Goal: Transaction & Acquisition: Purchase product/service

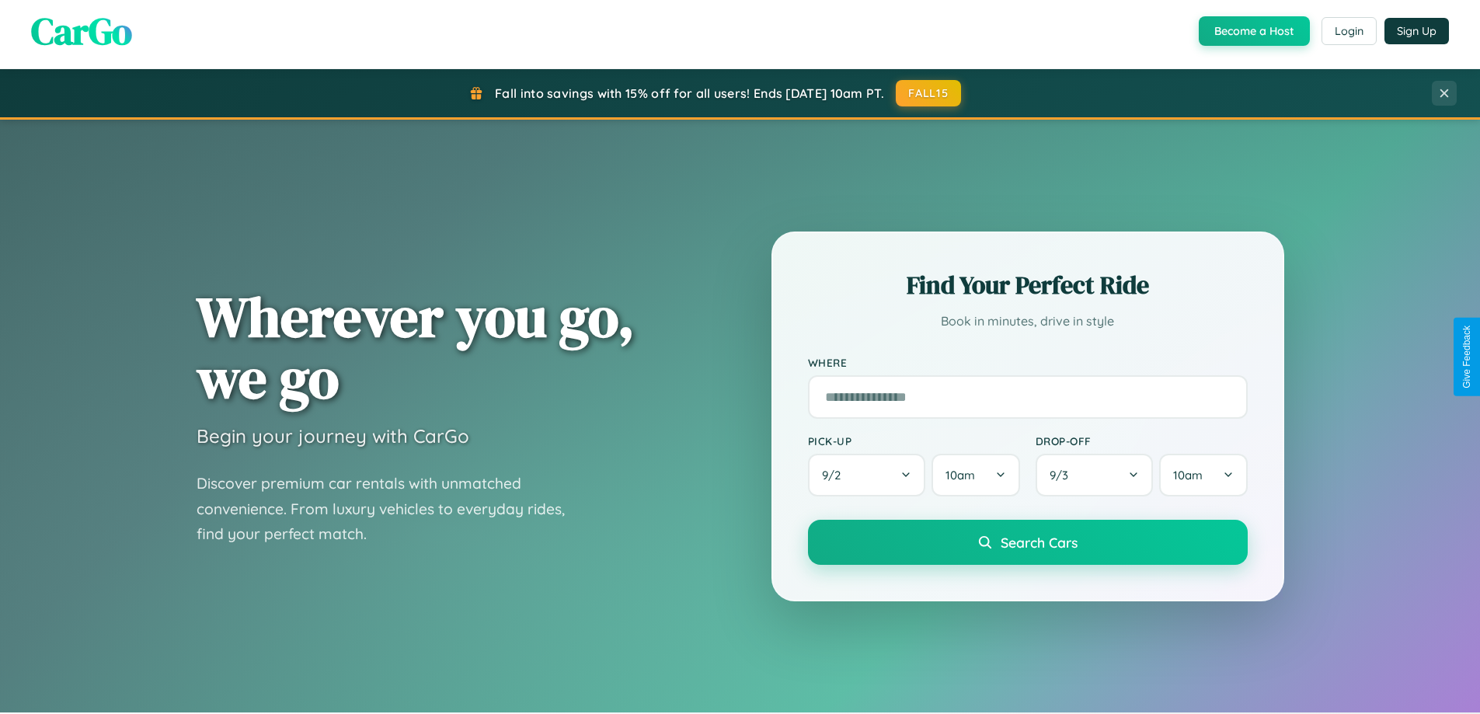
scroll to position [1069, 0]
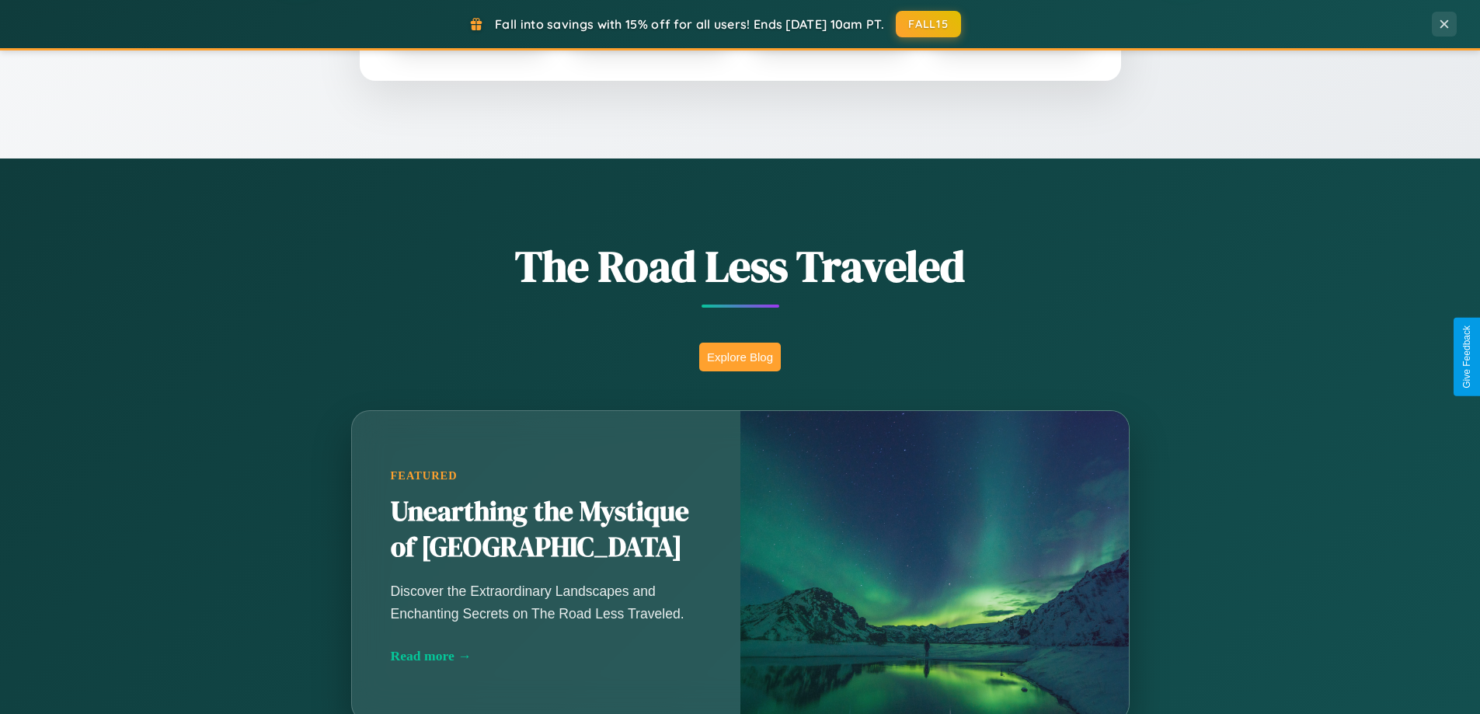
click at [740, 357] on button "Explore Blog" at bounding box center [740, 357] width 82 height 29
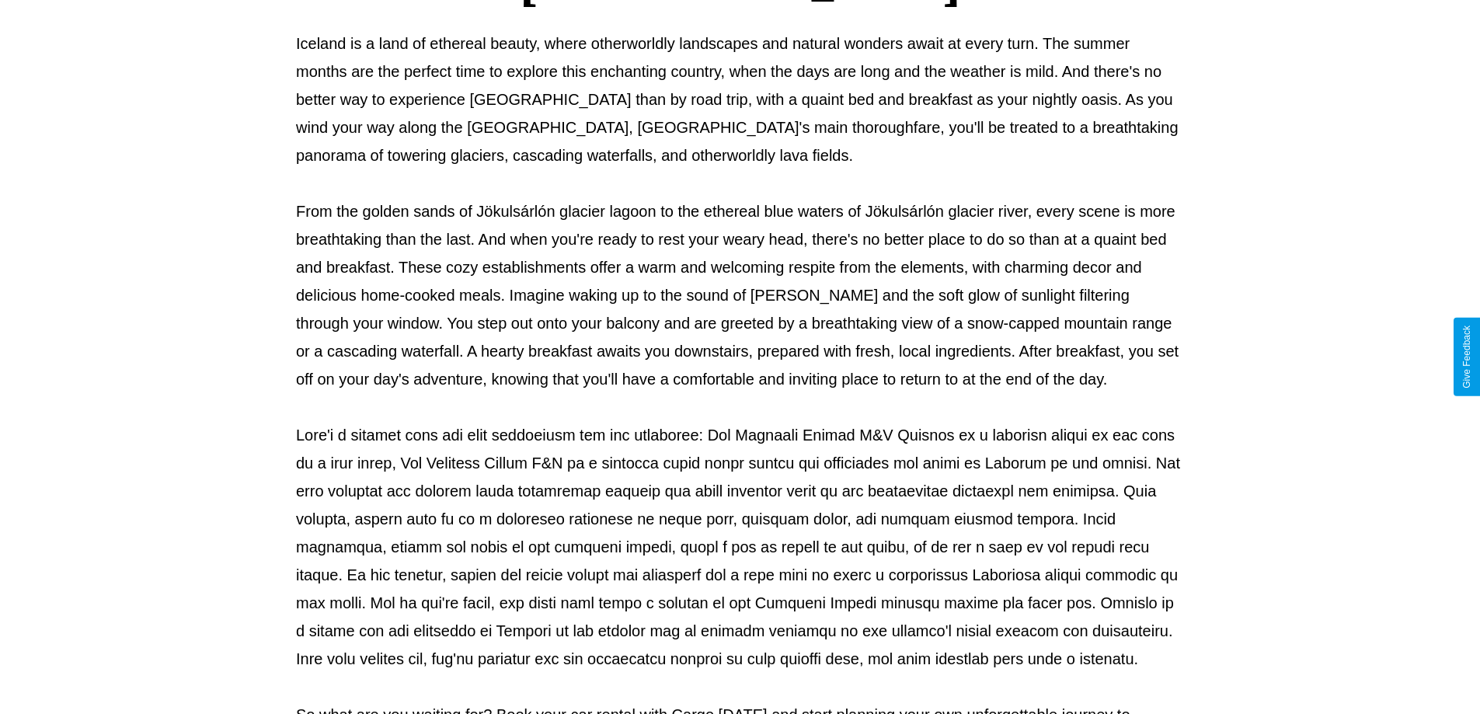
scroll to position [503, 0]
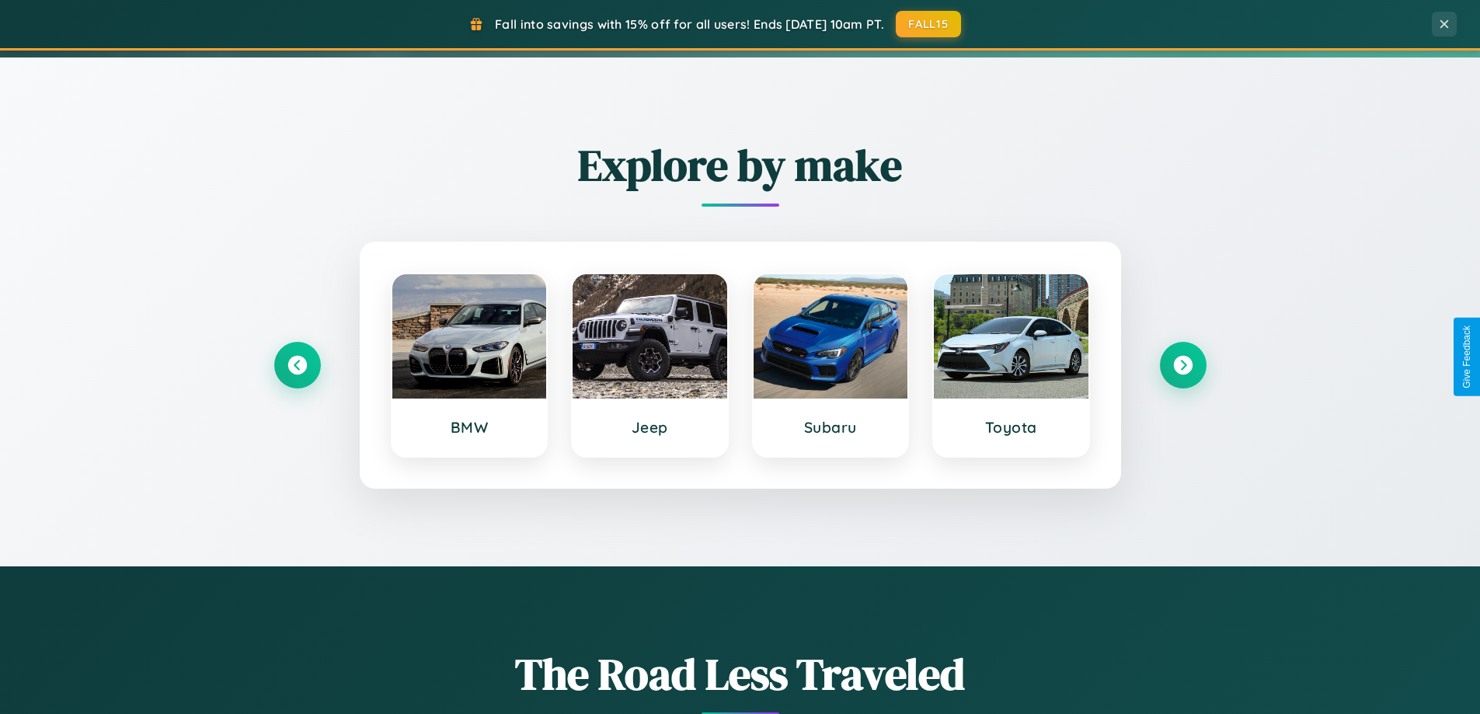
scroll to position [46, 0]
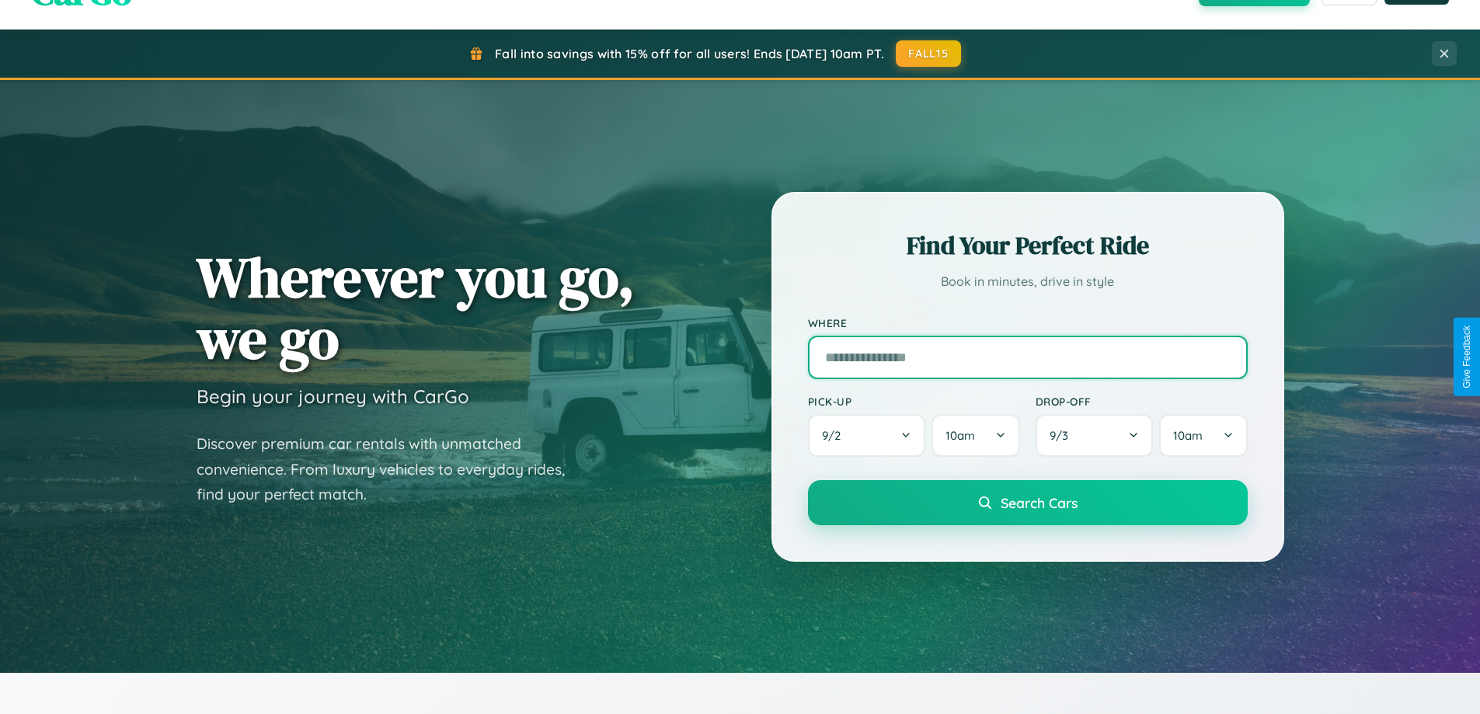
click at [1027, 357] on input "text" at bounding box center [1028, 358] width 440 height 44
type input "**********"
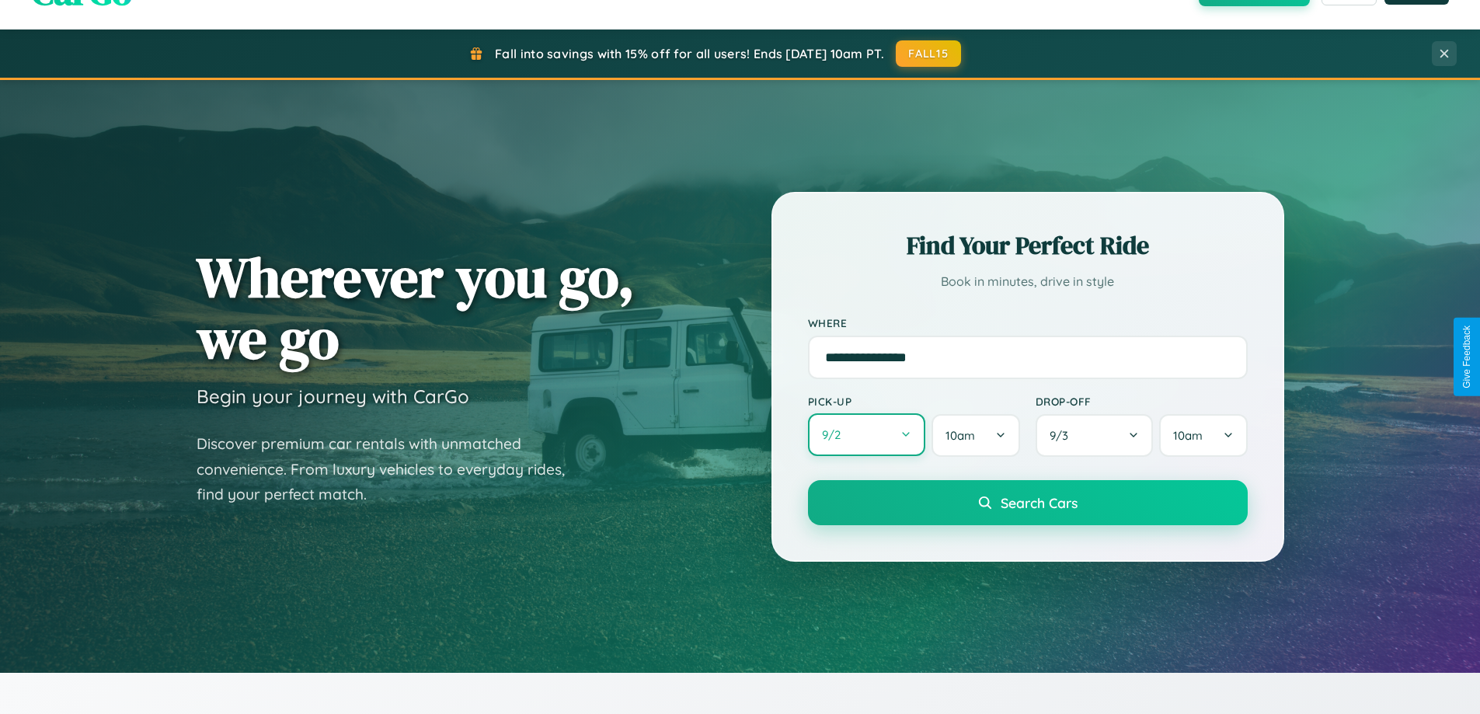
click at [866, 436] on button "9 / 2" at bounding box center [867, 434] width 118 height 43
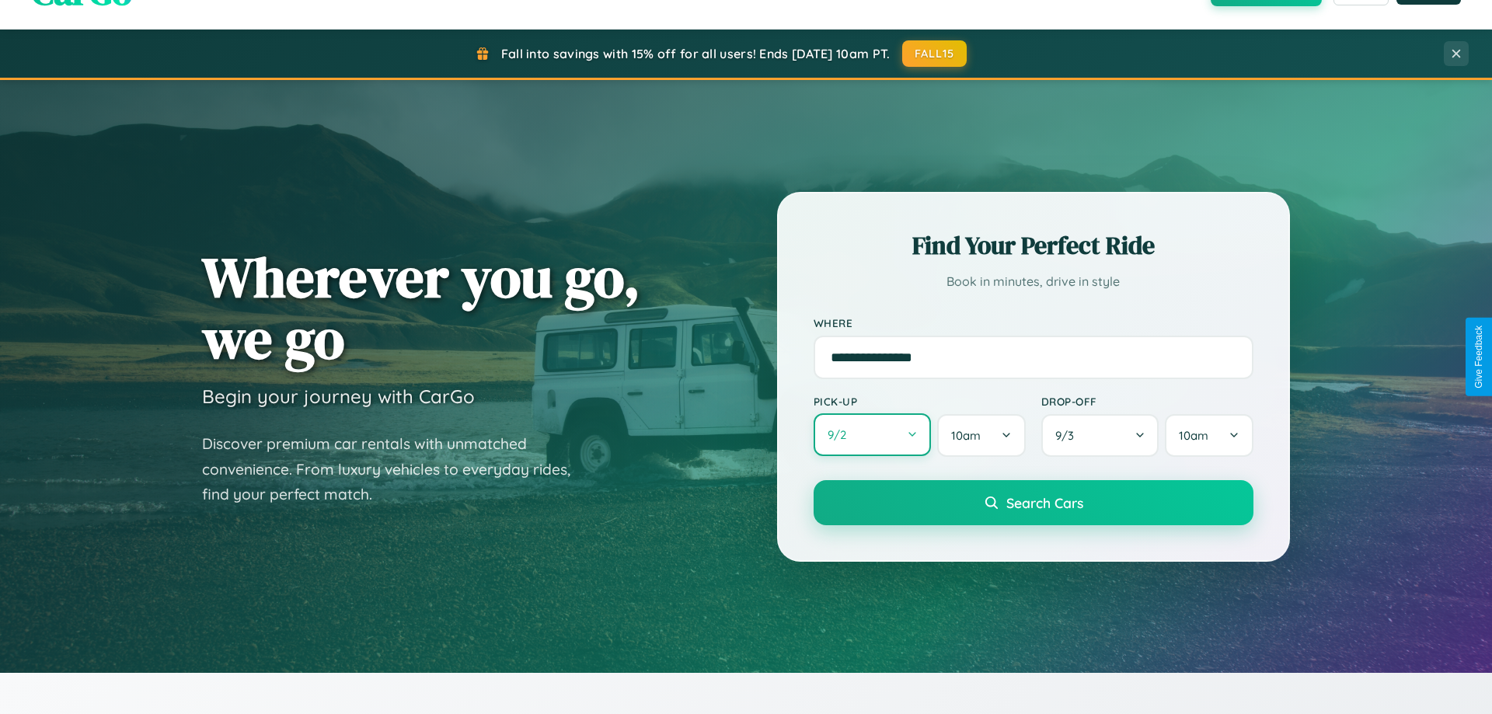
select select "*"
select select "****"
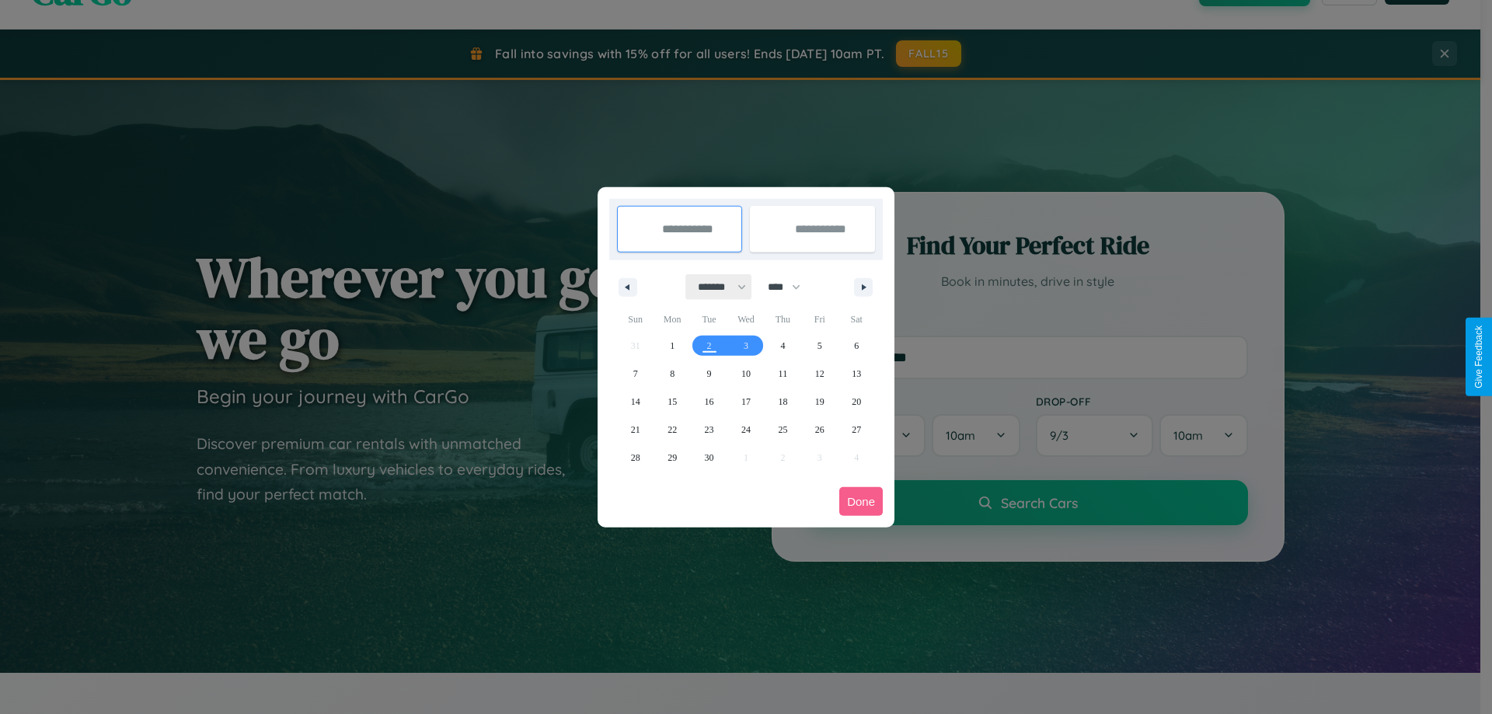
drag, startPoint x: 715, startPoint y: 287, endPoint x: 746, endPoint y: 312, distance: 39.8
click at [715, 287] on select "******* ******** ***** ***** *** **** **** ****** ********* ******* ******** **…" at bounding box center [719, 287] width 66 height 26
select select "*"
click at [783, 401] on span "16" at bounding box center [782, 402] width 9 height 28
type input "**********"
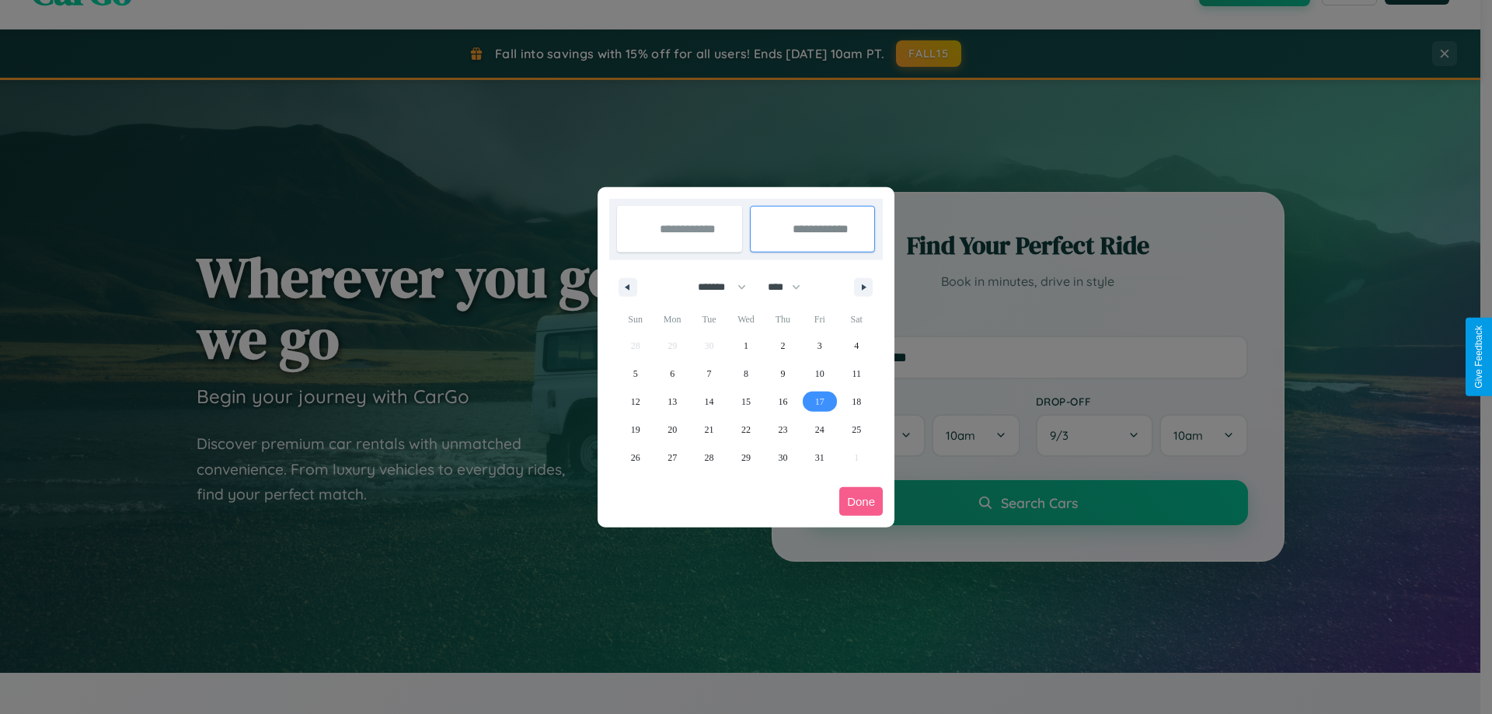
click at [819, 401] on span "17" at bounding box center [819, 402] width 9 height 28
type input "**********"
click at [861, 501] on button "Done" at bounding box center [861, 501] width 44 height 29
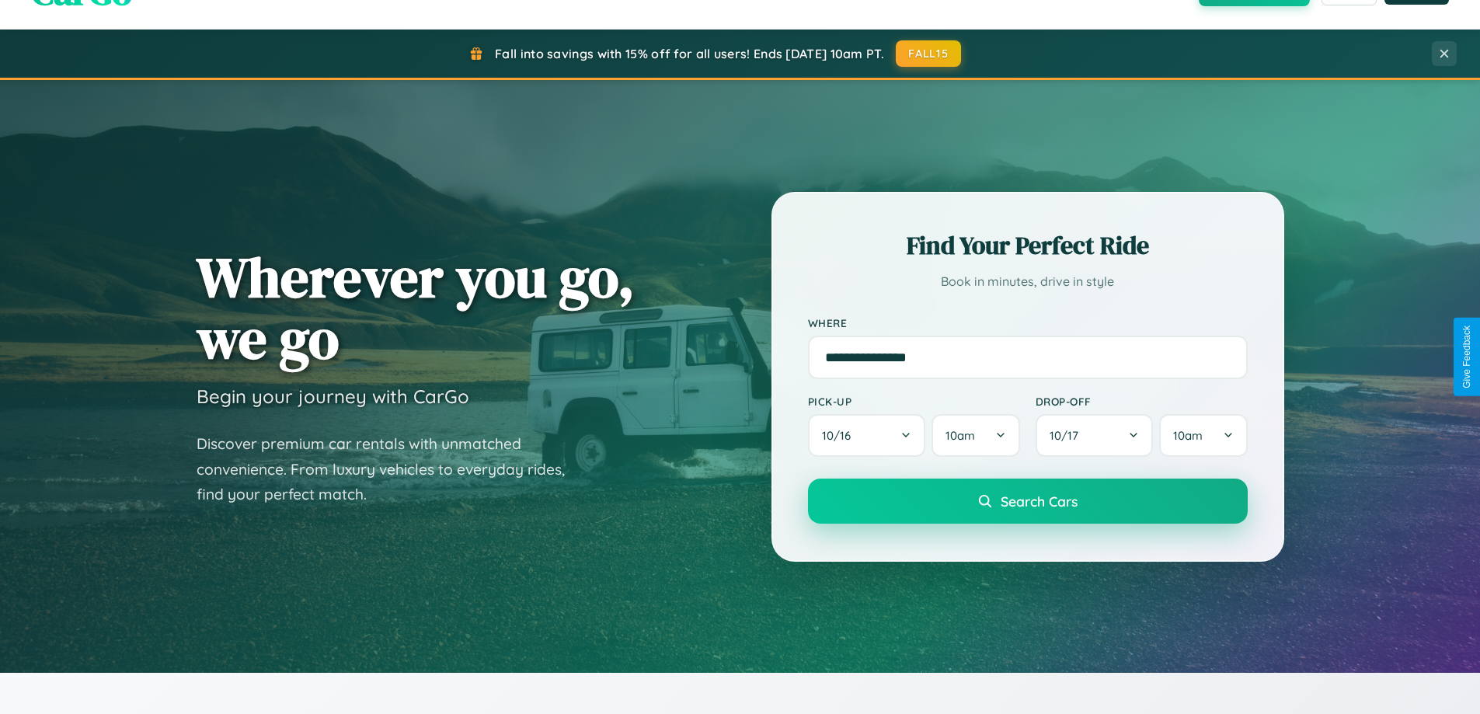
click at [1027, 501] on span "Search Cars" at bounding box center [1039, 501] width 77 height 17
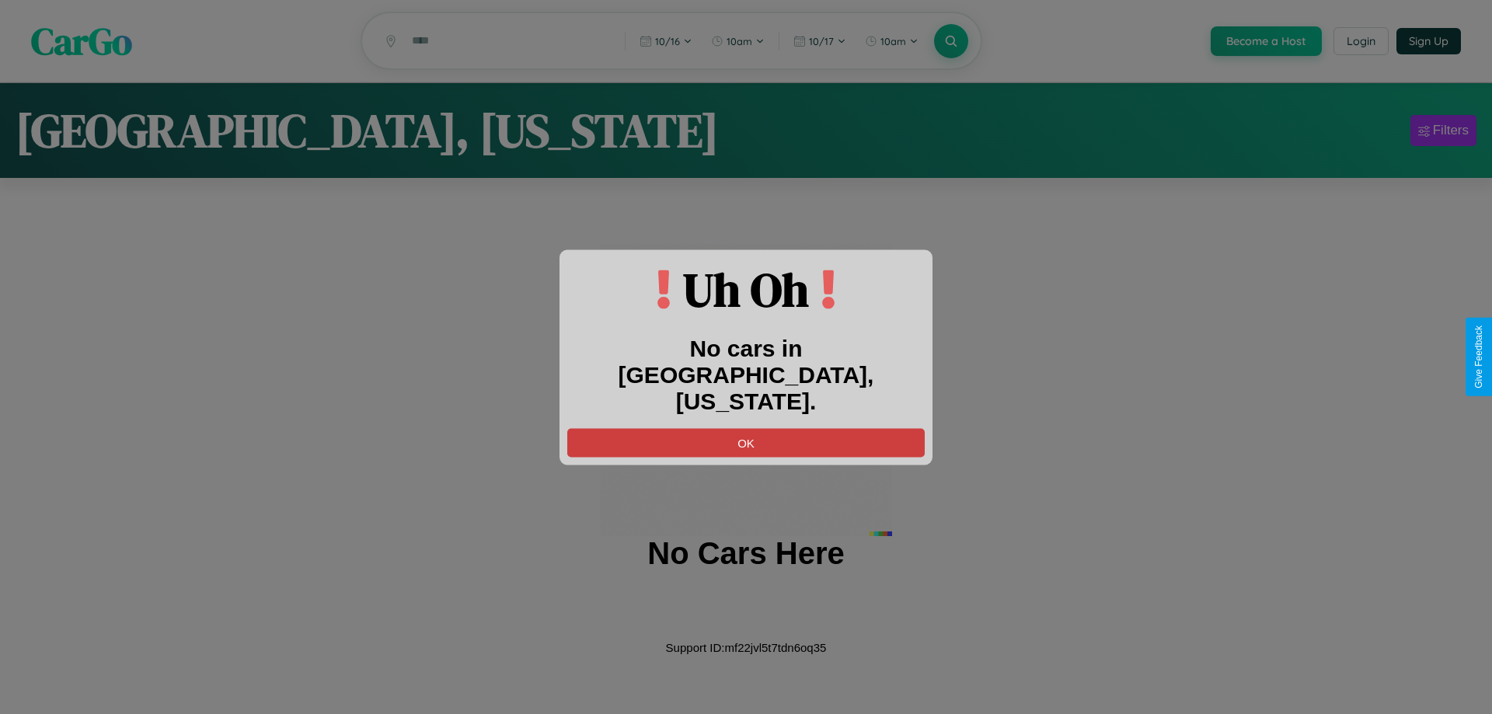
click at [746, 428] on button "OK" at bounding box center [745, 442] width 357 height 29
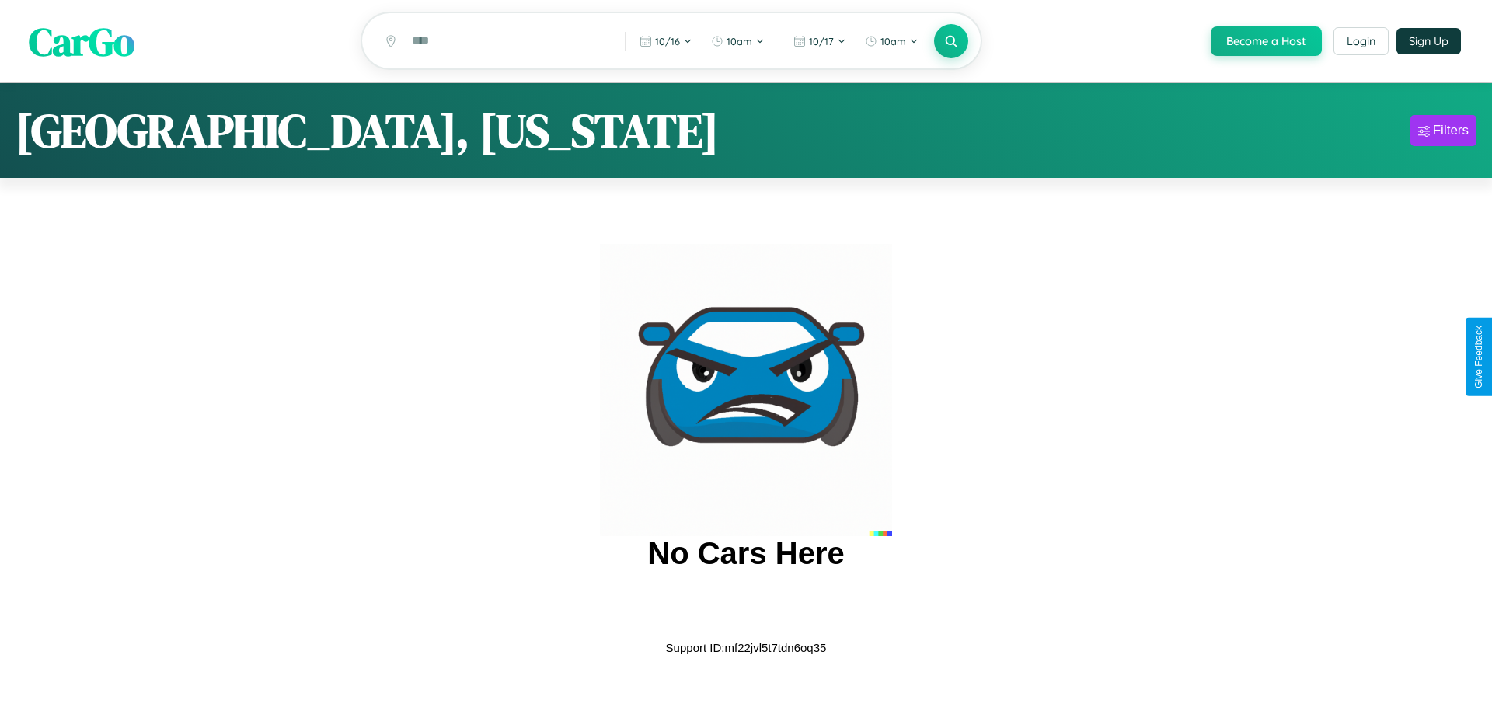
click at [82, 41] on span "CarGo" at bounding box center [82, 41] width 106 height 54
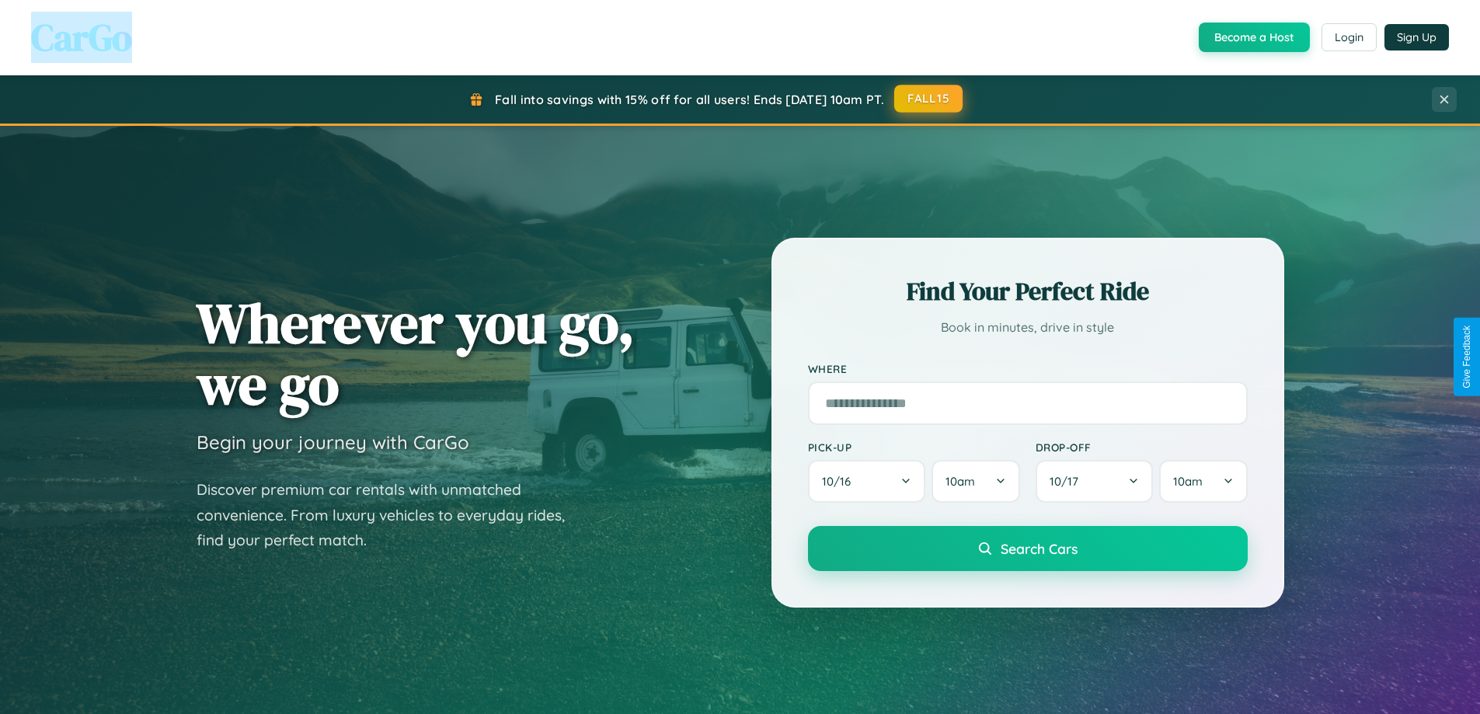
click at [929, 99] on button "FALL15" at bounding box center [928, 99] width 68 height 28
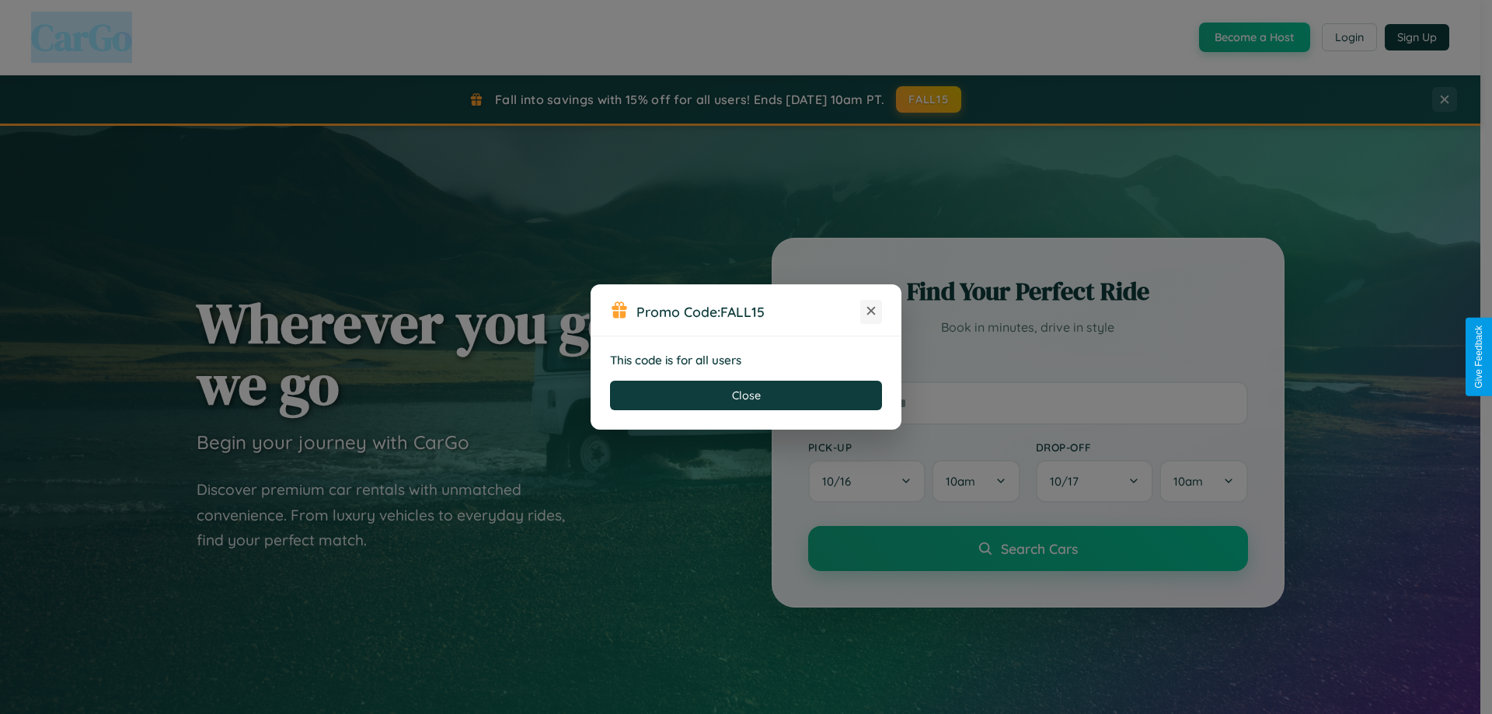
click at [871, 312] on icon at bounding box center [871, 311] width 16 height 16
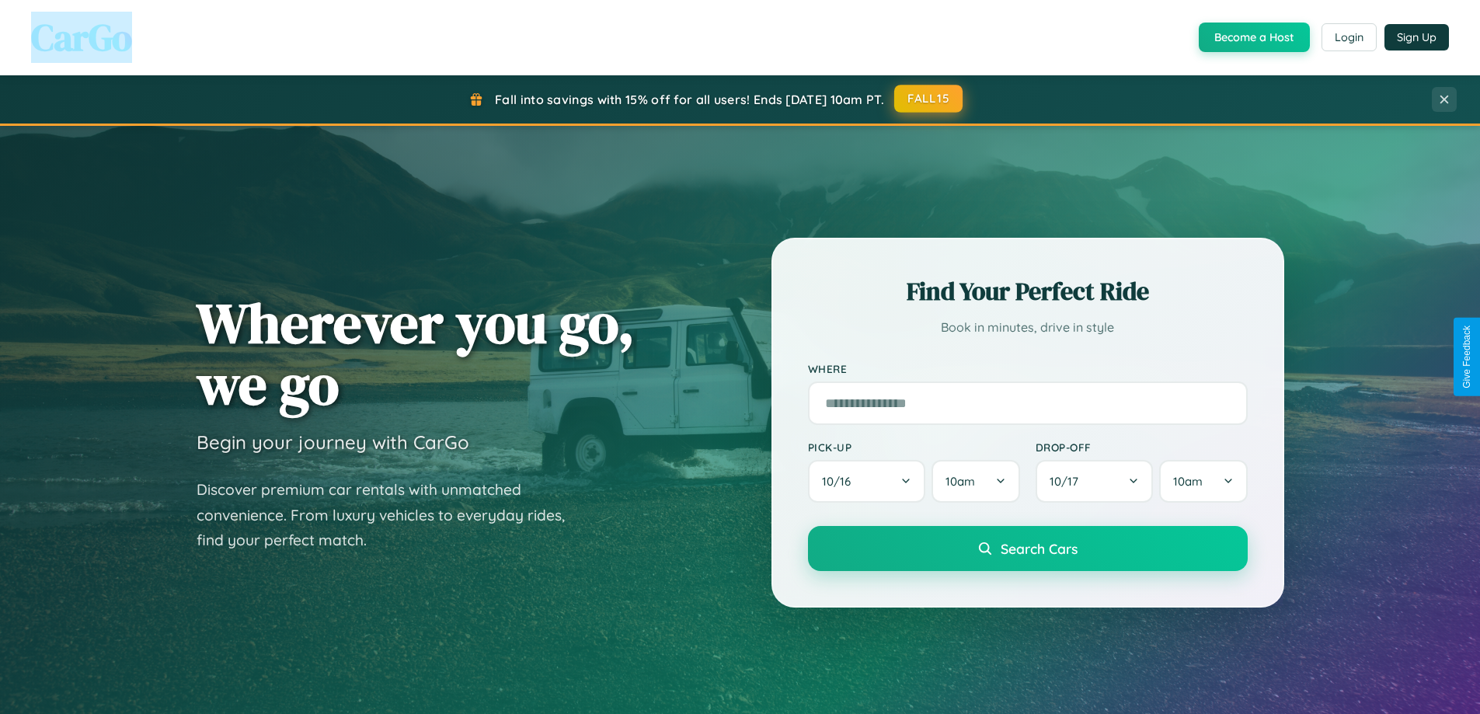
click at [929, 99] on button "FALL15" at bounding box center [928, 99] width 68 height 28
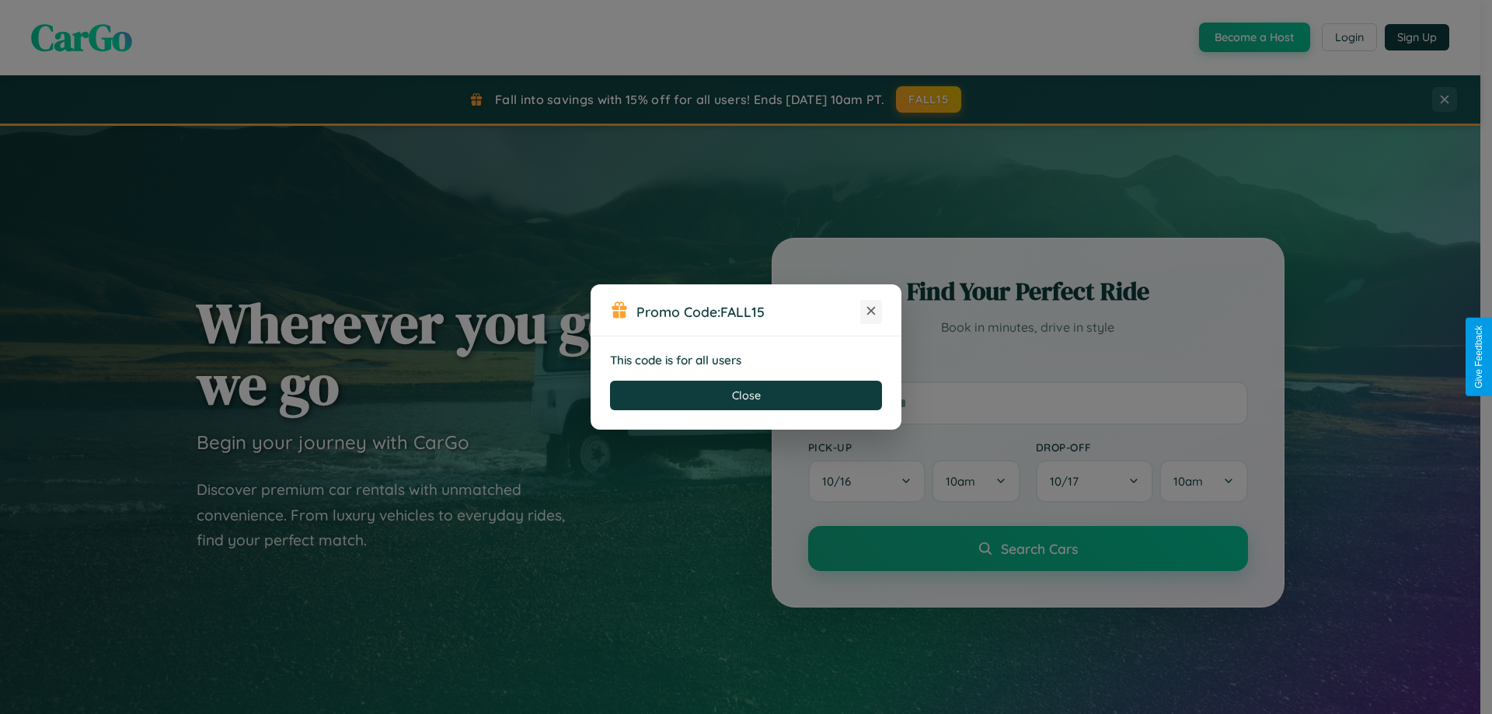
click at [871, 312] on icon at bounding box center [871, 311] width 16 height 16
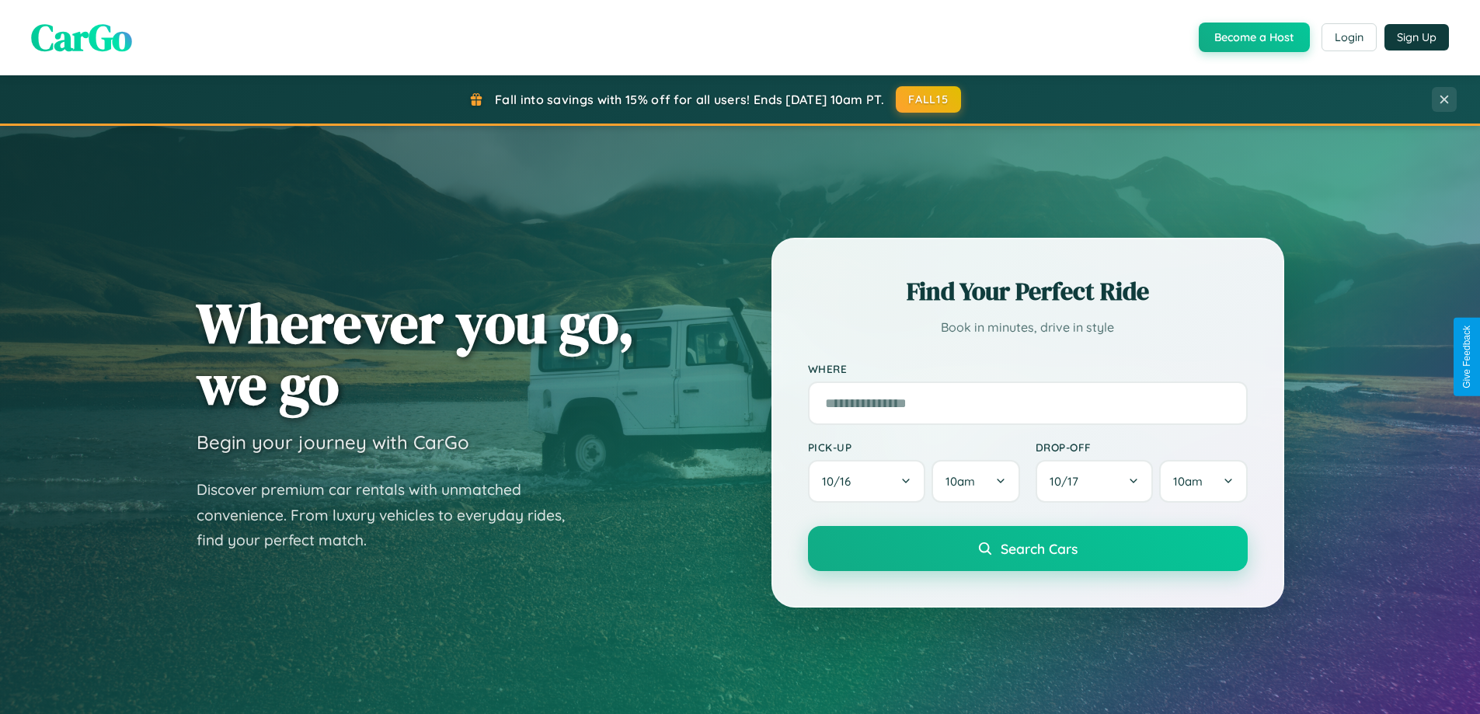
scroll to position [2497, 0]
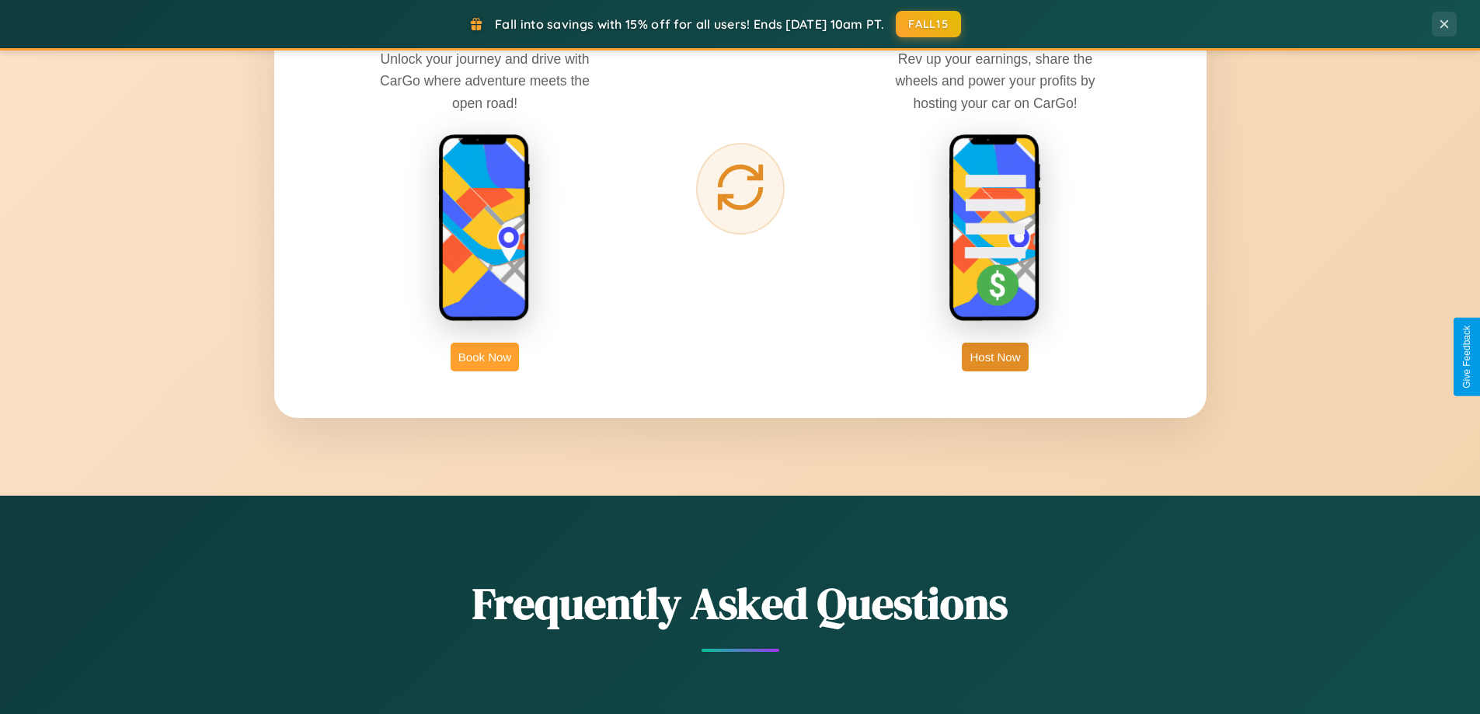
click at [485, 357] on button "Book Now" at bounding box center [485, 357] width 68 height 29
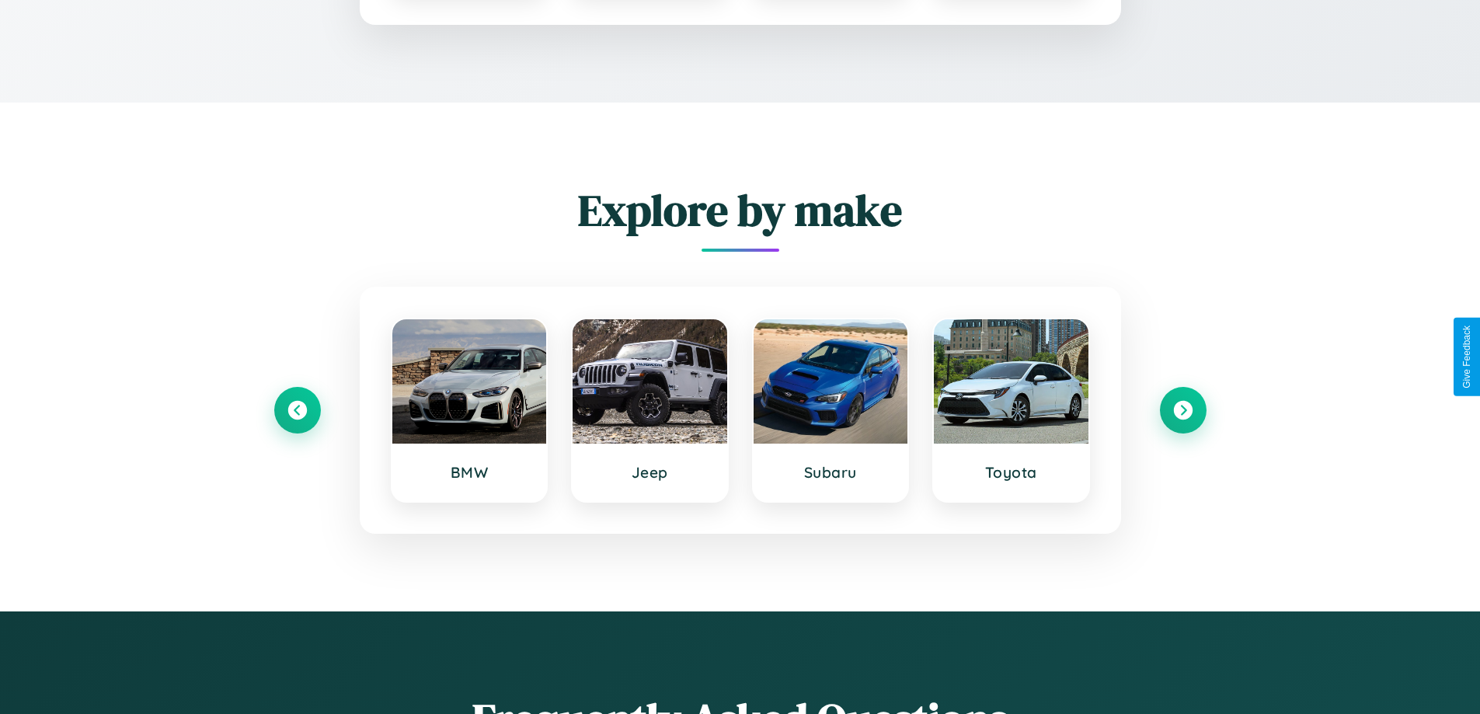
scroll to position [1295, 0]
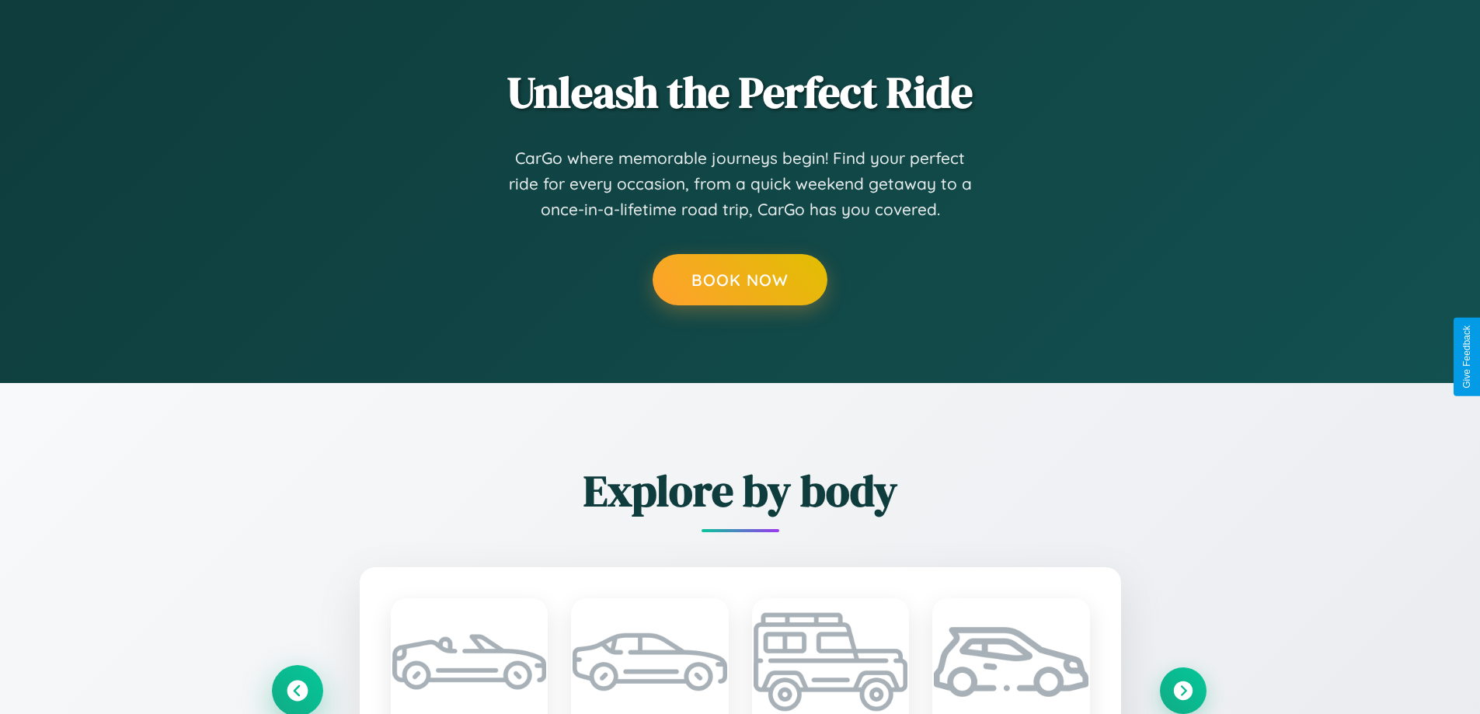
click at [297, 690] on icon at bounding box center [297, 690] width 21 height 21
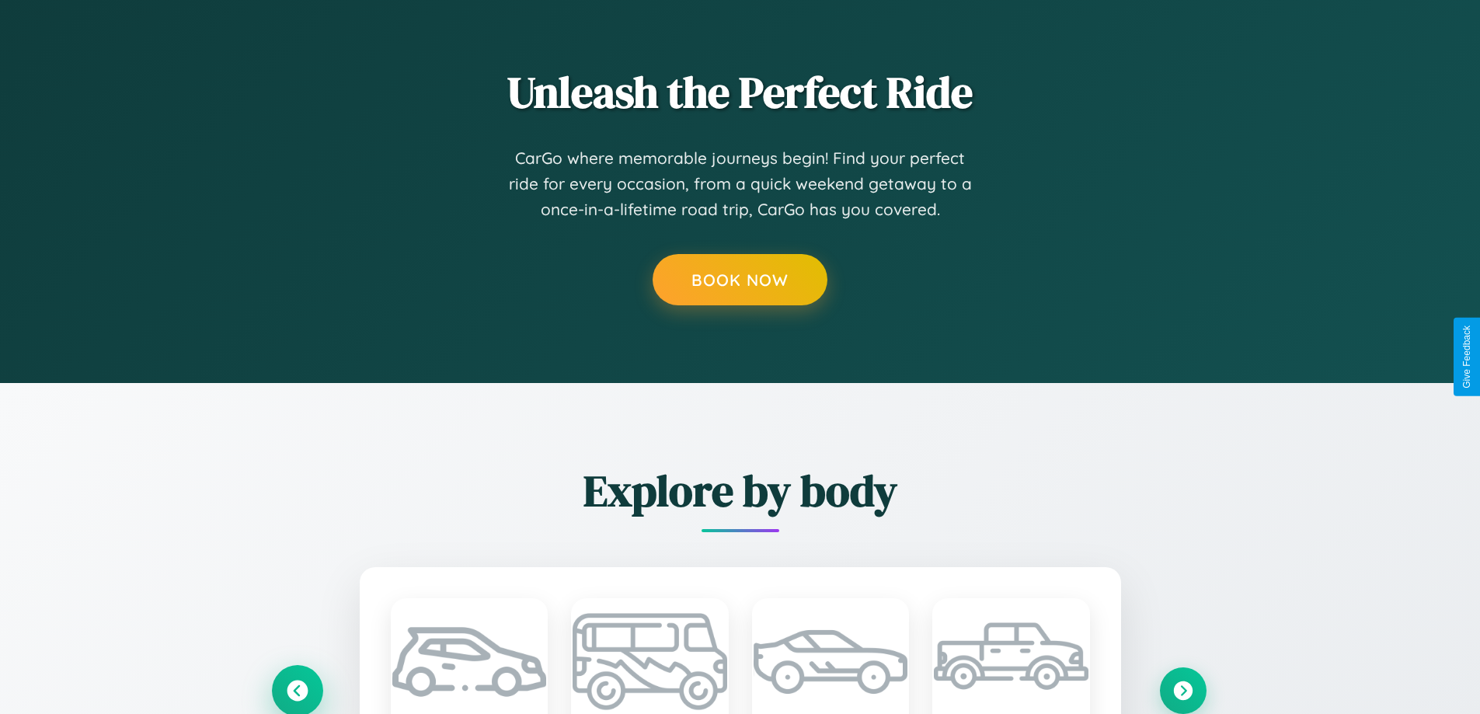
click at [297, 690] on icon at bounding box center [297, 690] width 21 height 21
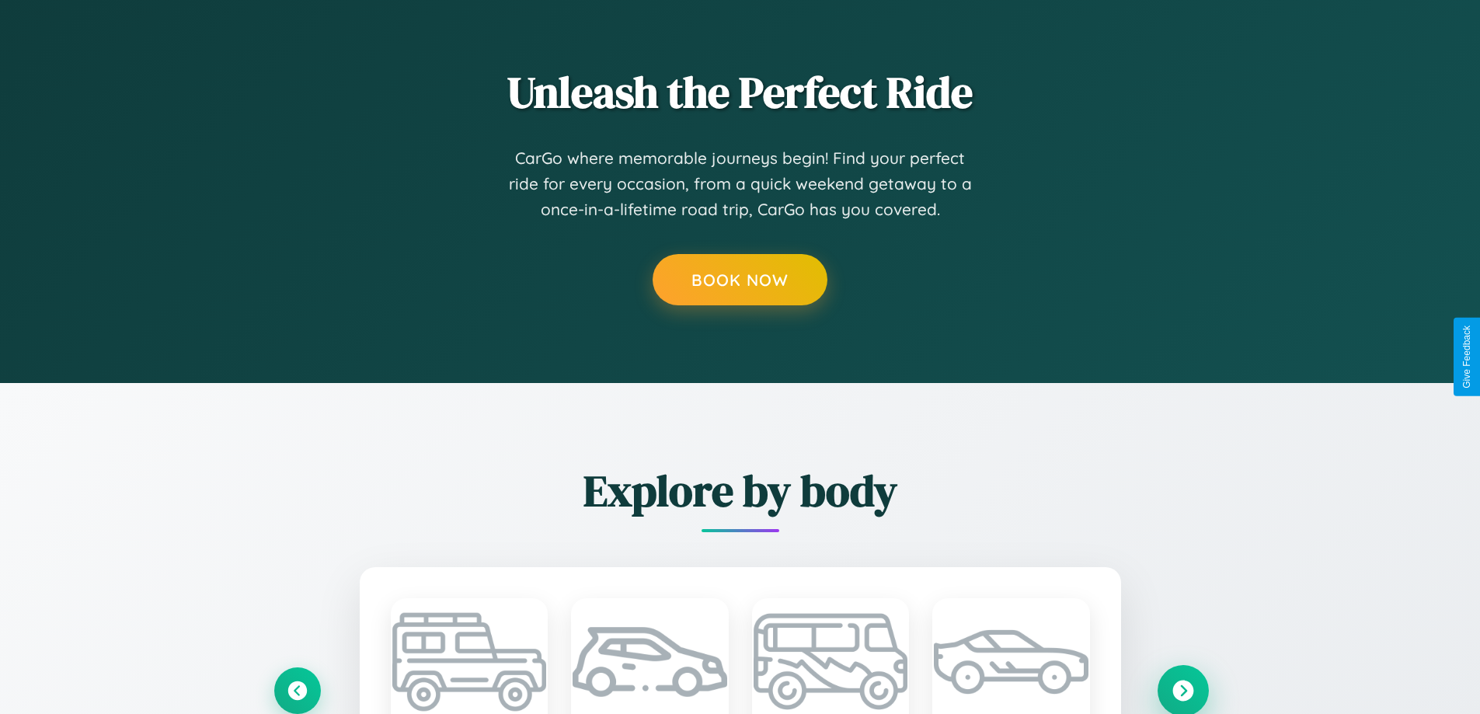
click at [1183, 690] on icon at bounding box center [1183, 690] width 21 height 21
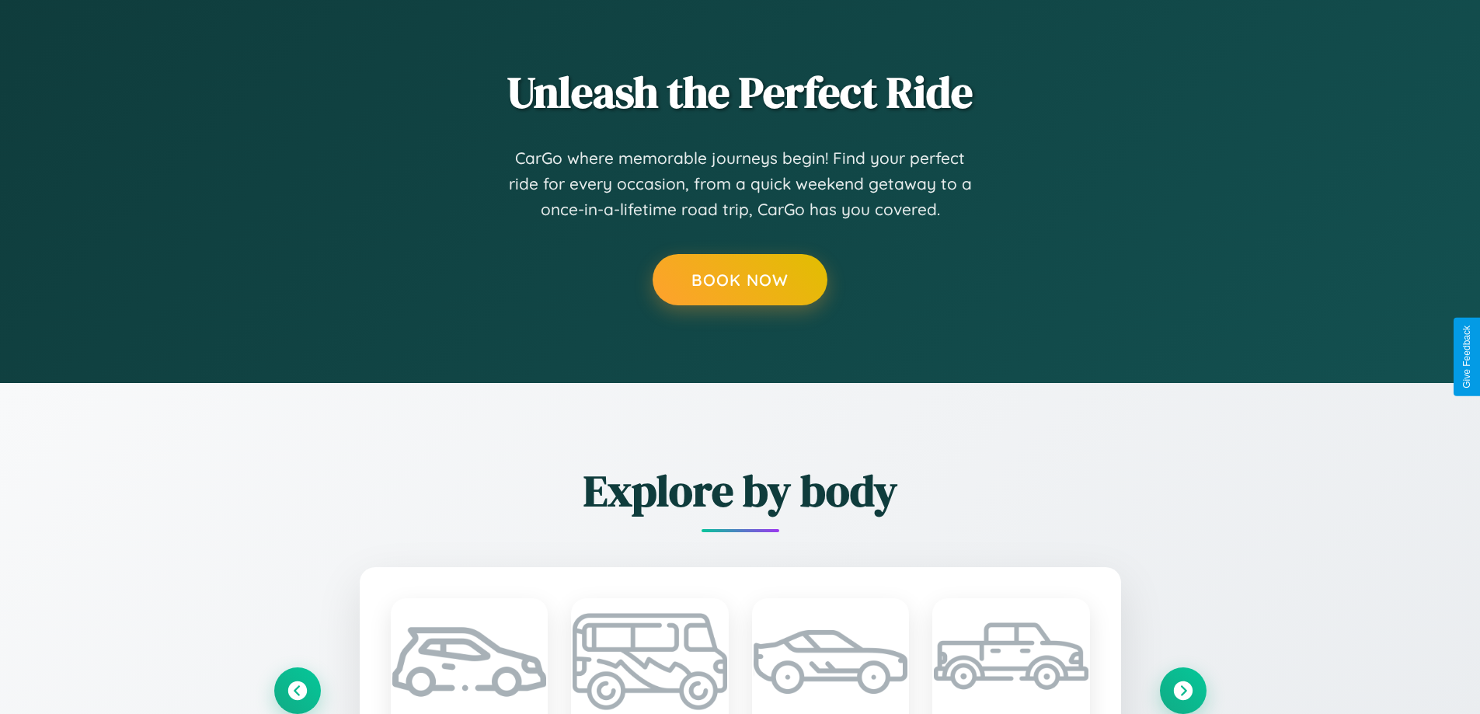
scroll to position [0, 0]
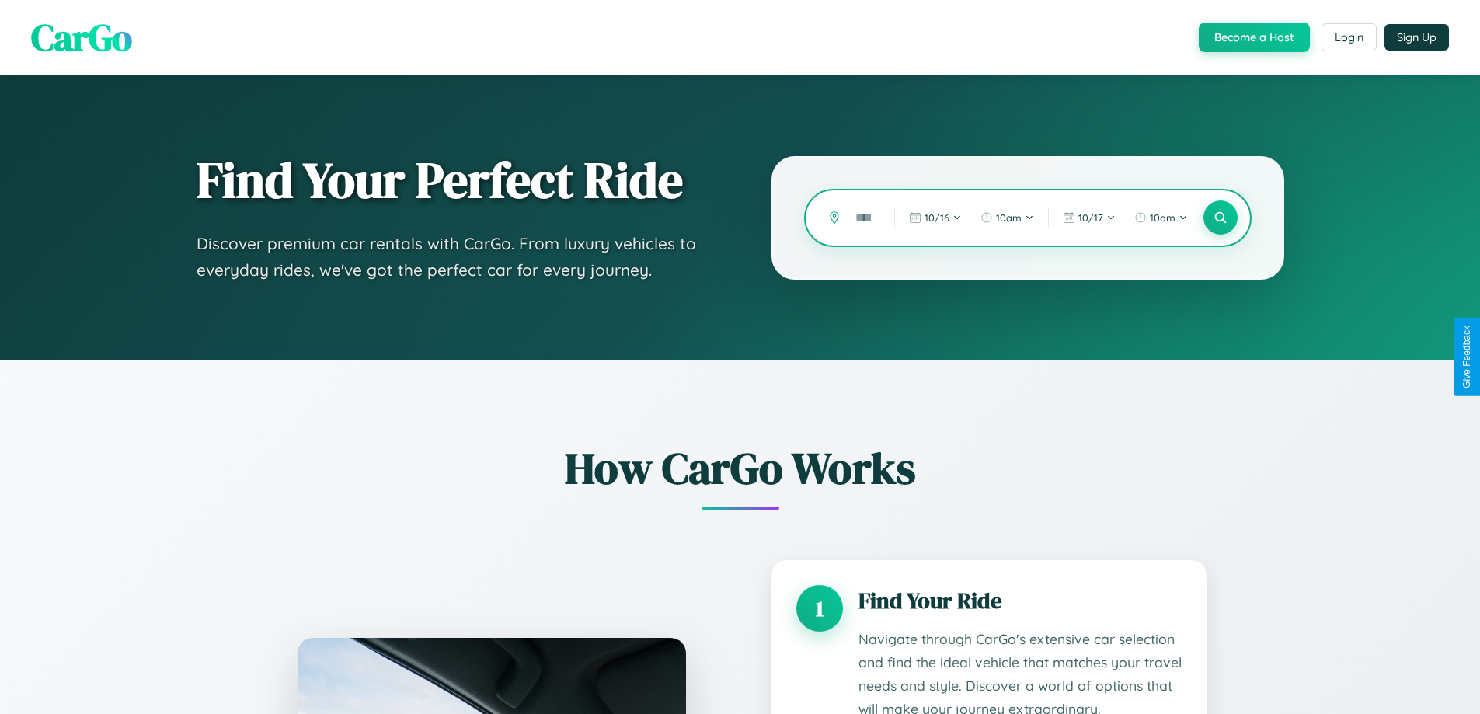
click at [864, 218] on input "text" at bounding box center [863, 217] width 31 height 27
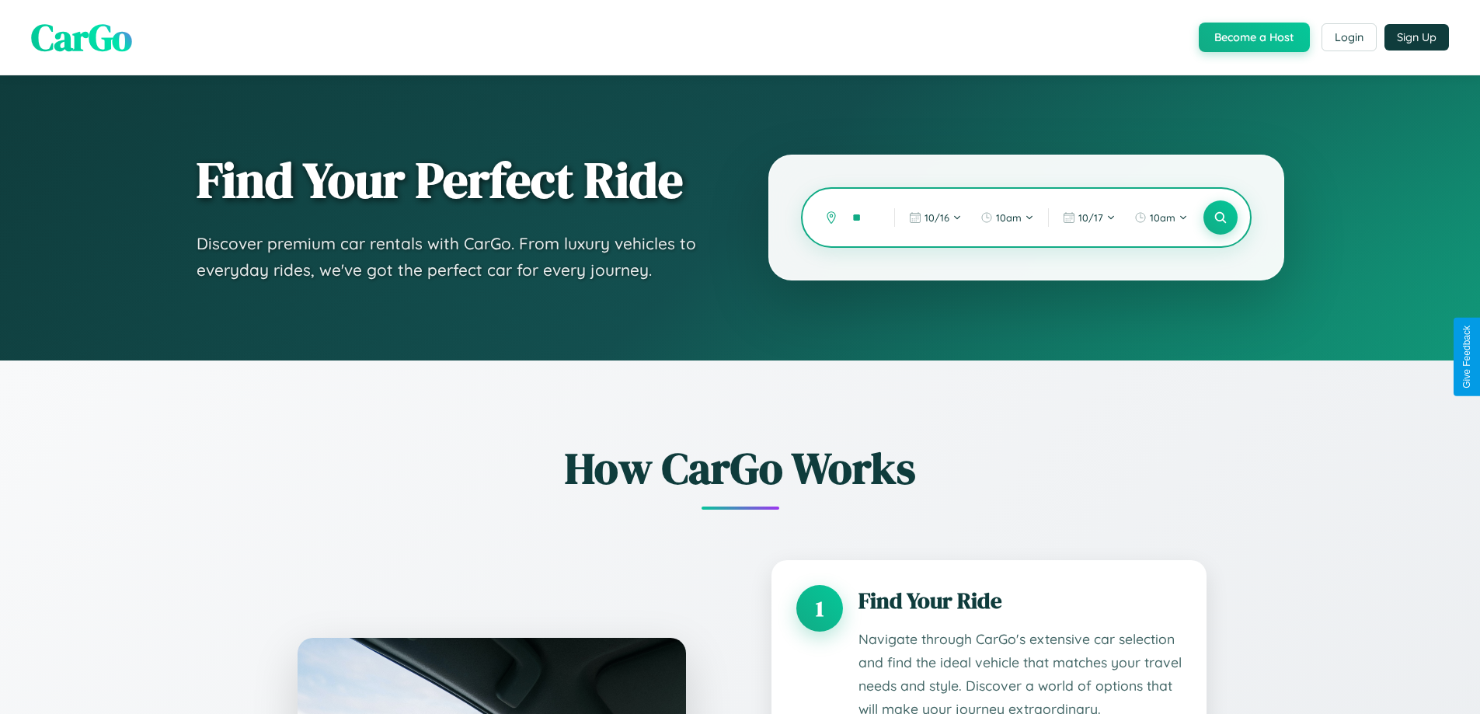
type input "*"
type input "*******"
click at [1220, 218] on icon at bounding box center [1220, 218] width 15 height 15
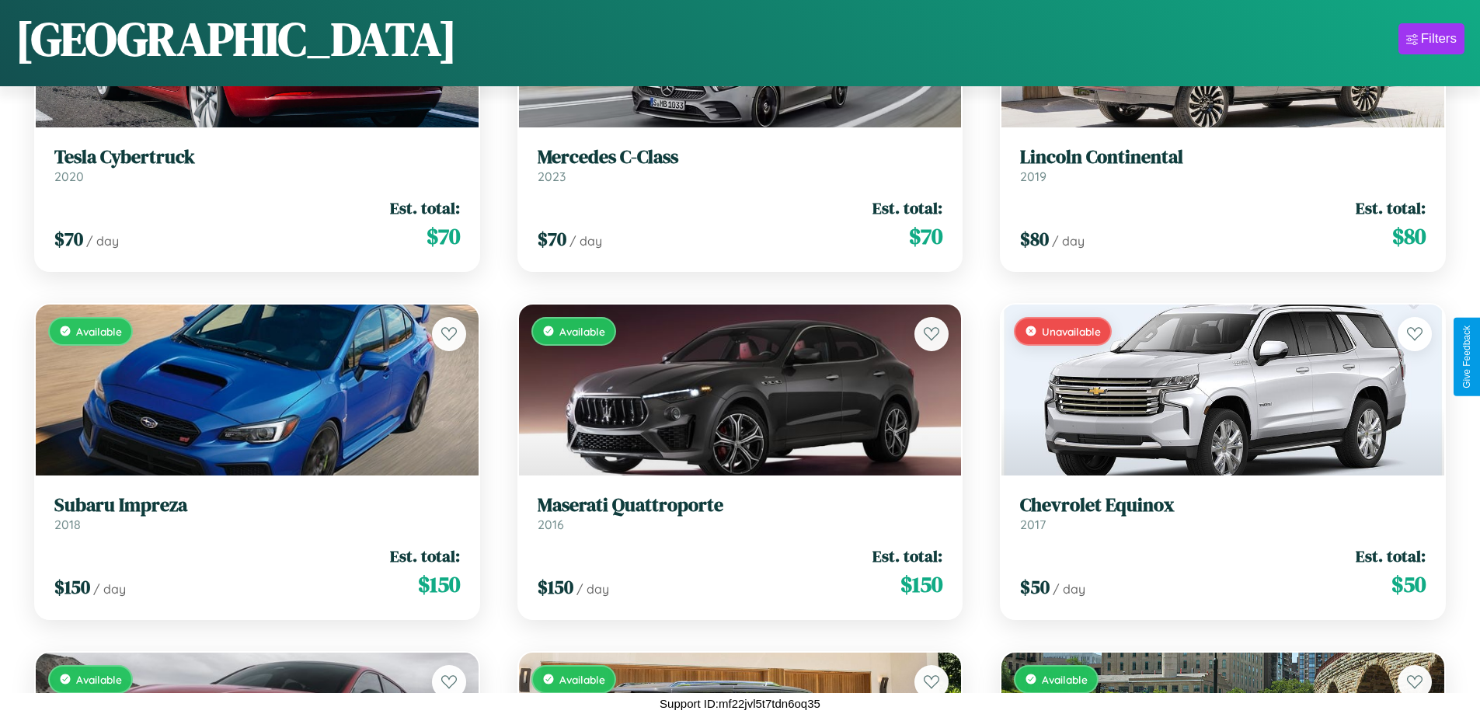
scroll to position [7178, 0]
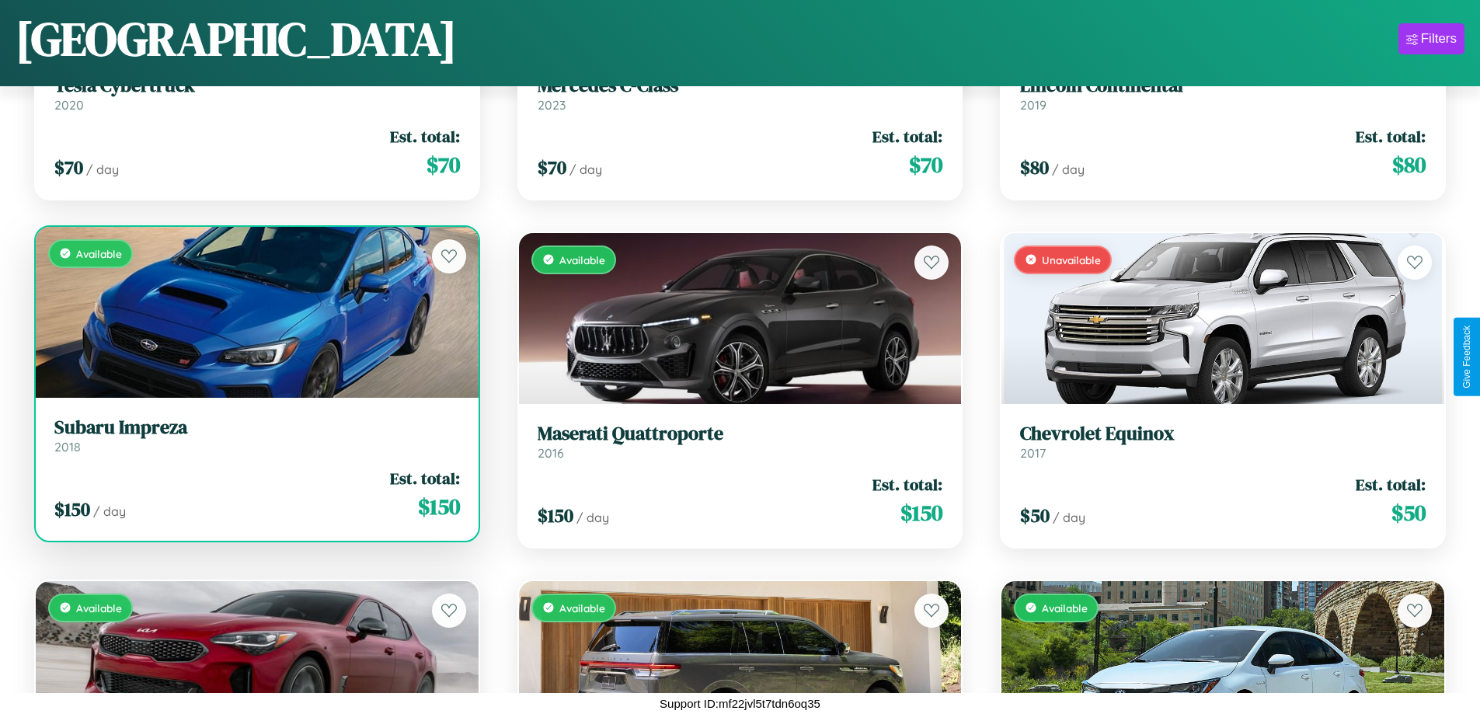
click at [255, 435] on h3 "Subaru Impreza" at bounding box center [257, 428] width 406 height 23
